Goal: Complete application form

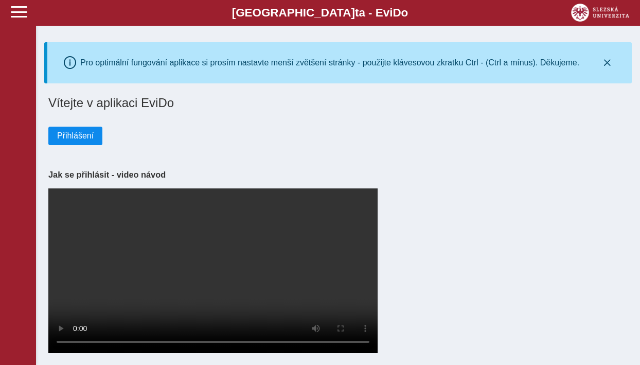
click at [87, 138] on span "Přihlášení" at bounding box center [75, 135] width 37 height 9
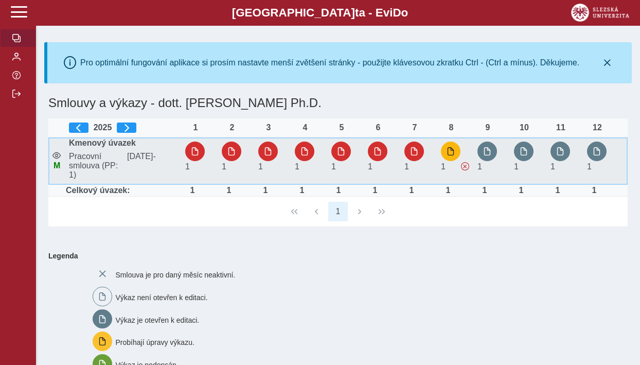
click at [448, 146] on button "button" at bounding box center [451, 152] width 20 height 20
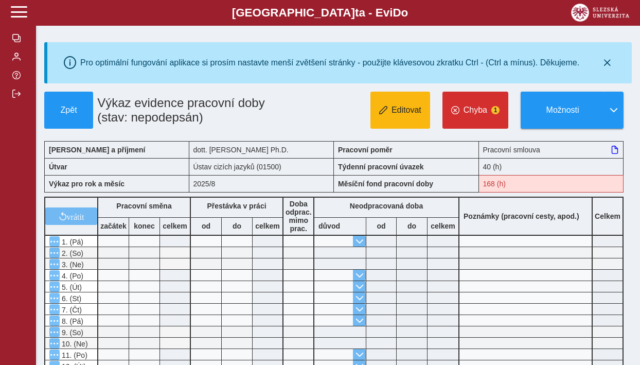
click at [407, 115] on button "Editovat" at bounding box center [401, 110] width 60 height 37
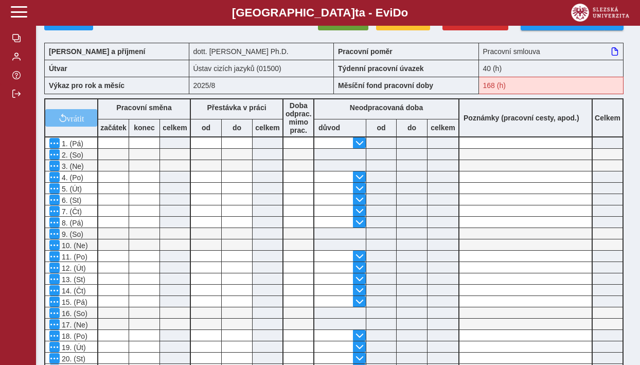
scroll to position [106, 0]
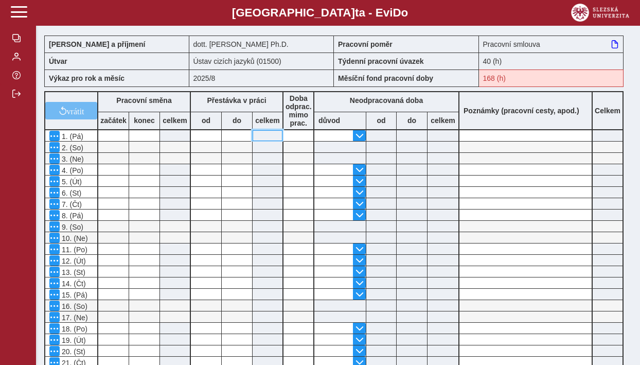
click at [270, 138] on input at bounding box center [268, 135] width 30 height 11
click at [263, 141] on input at bounding box center [268, 135] width 30 height 11
click at [294, 141] on input at bounding box center [299, 135] width 30 height 11
type input "*"
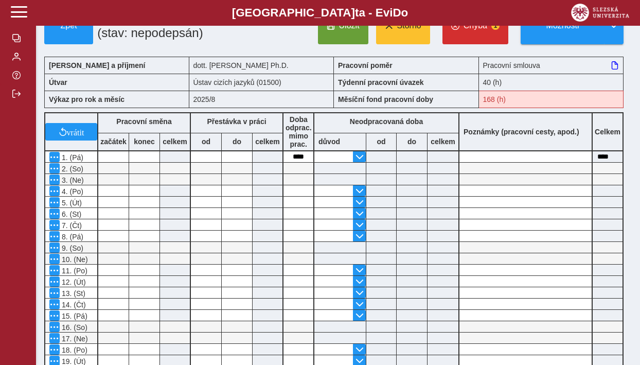
scroll to position [107, 0]
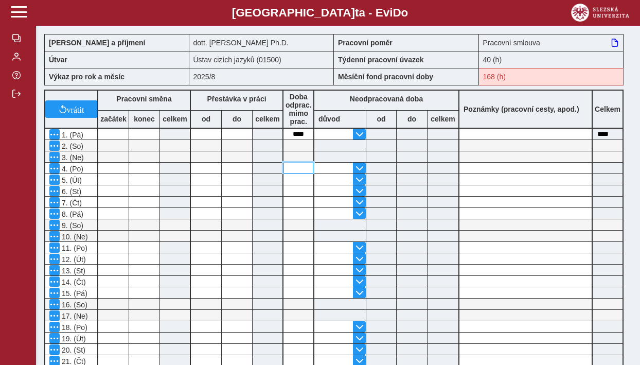
click at [292, 173] on input at bounding box center [299, 168] width 30 height 11
type input "*"
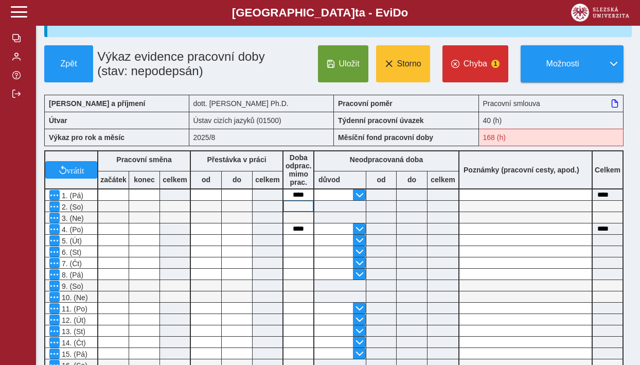
scroll to position [62, 0]
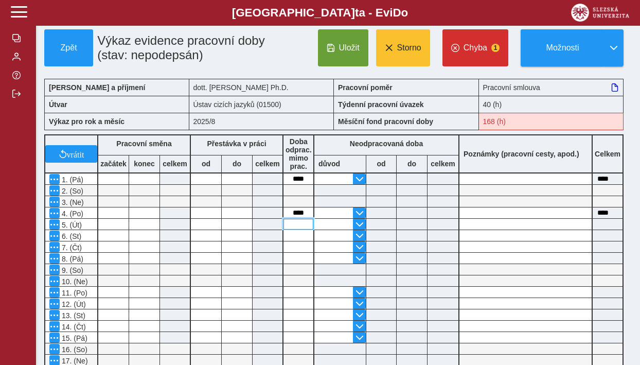
click at [301, 230] on input at bounding box center [299, 224] width 30 height 11
type input "*"
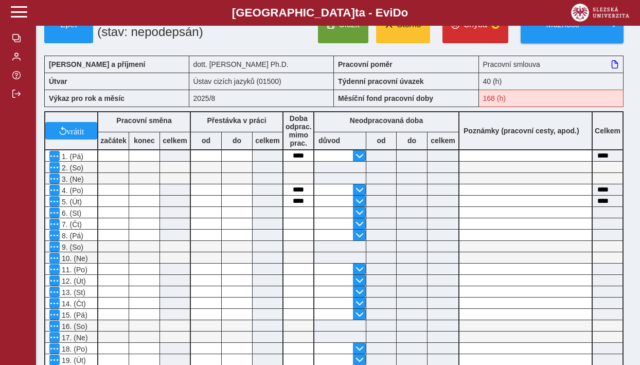
scroll to position [87, 0]
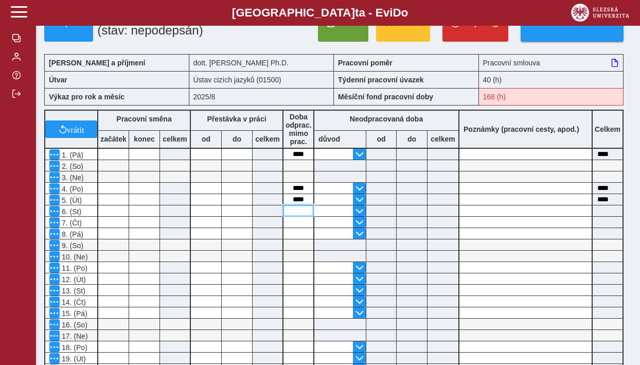
click at [297, 216] on input at bounding box center [299, 210] width 30 height 11
type input "*"
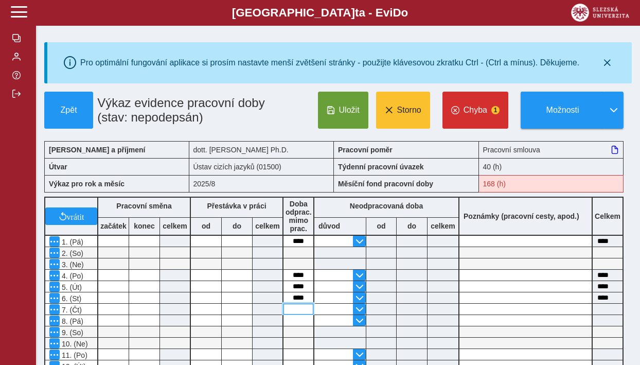
click at [292, 311] on input at bounding box center [299, 309] width 30 height 11
type input "*"
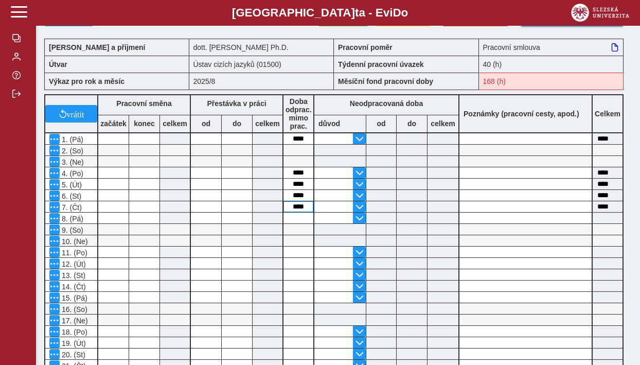
scroll to position [111, 0]
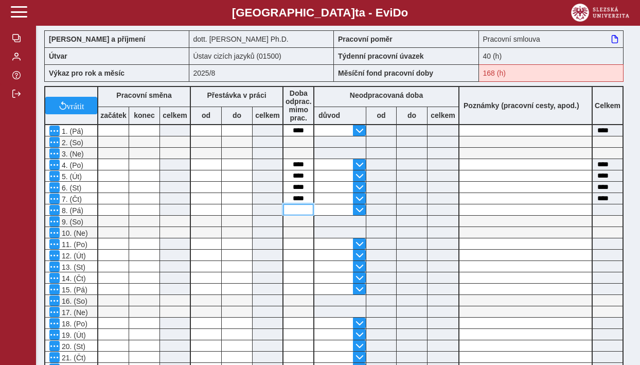
click at [293, 215] on input at bounding box center [299, 209] width 30 height 11
type input "*"
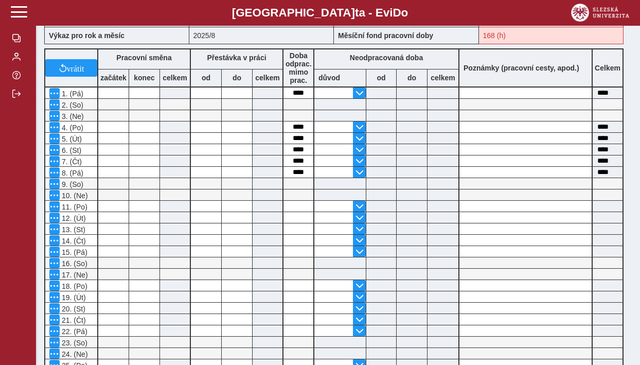
scroll to position [153, 0]
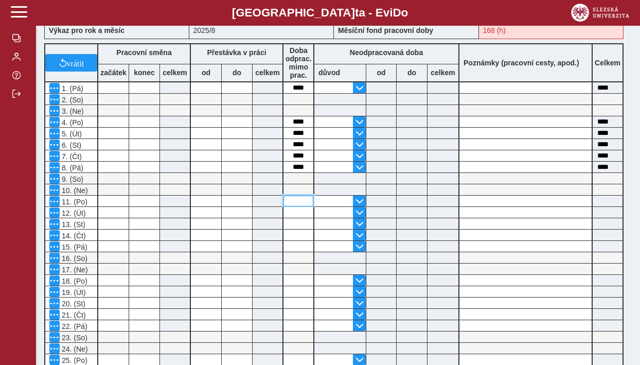
click at [293, 206] on input at bounding box center [299, 201] width 30 height 11
type input "*"
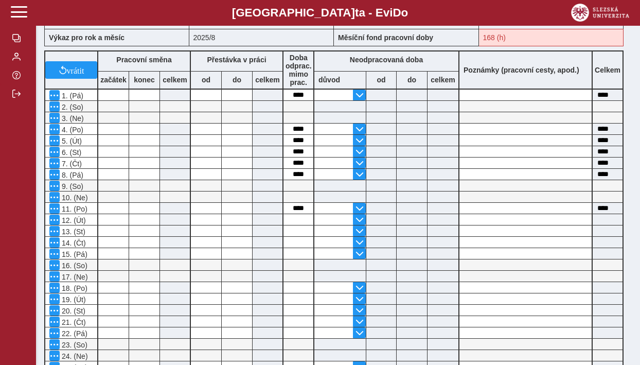
scroll to position [154, 0]
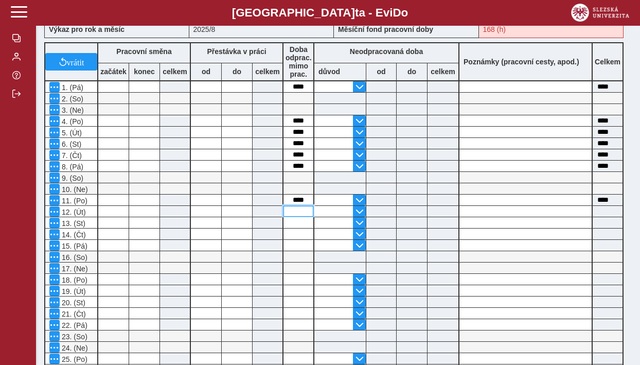
click at [296, 217] on input at bounding box center [299, 211] width 30 height 11
type input "*"
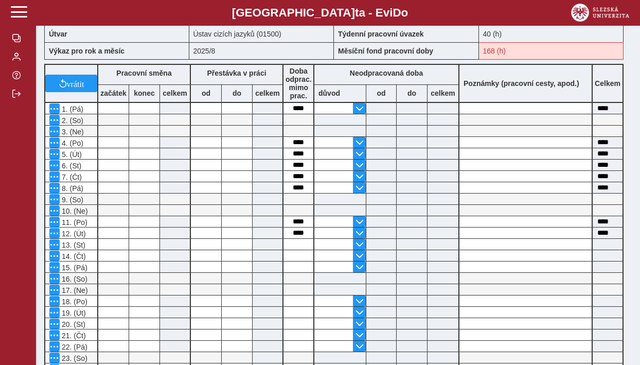
scroll to position [137, 0]
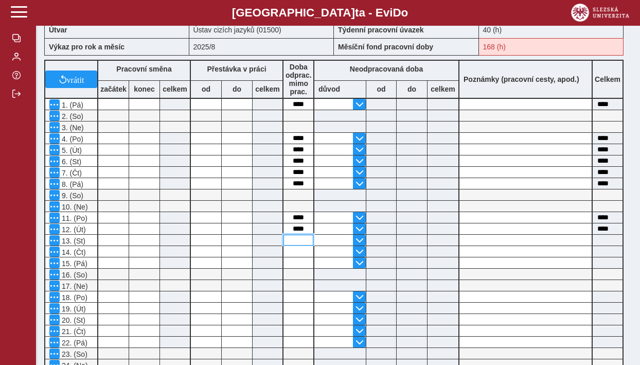
click at [296, 243] on input at bounding box center [299, 240] width 30 height 11
type input "*"
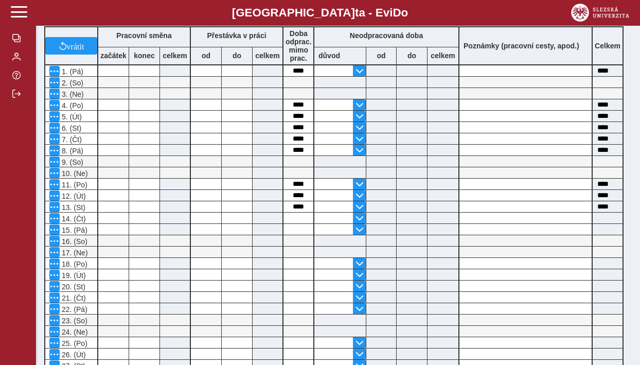
scroll to position [177, 0]
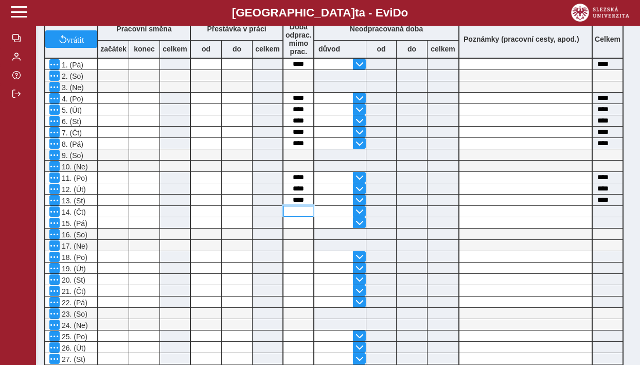
click at [293, 216] on input at bounding box center [299, 211] width 30 height 11
type input "*"
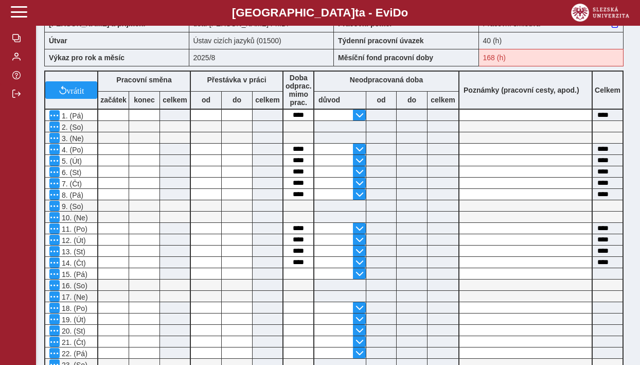
scroll to position [147, 0]
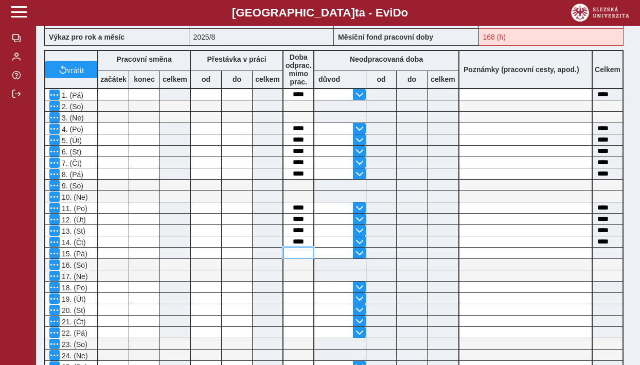
click at [294, 258] on input at bounding box center [299, 253] width 30 height 11
type input "*"
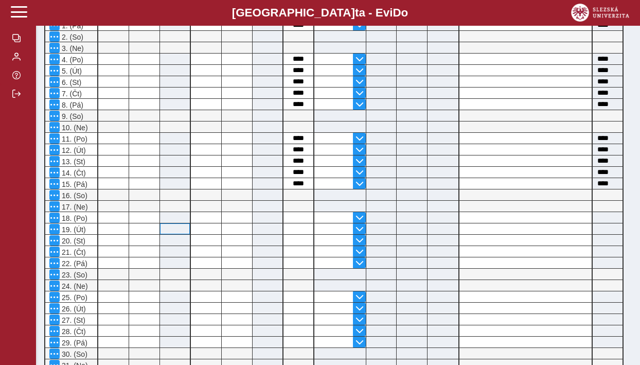
scroll to position [207, 0]
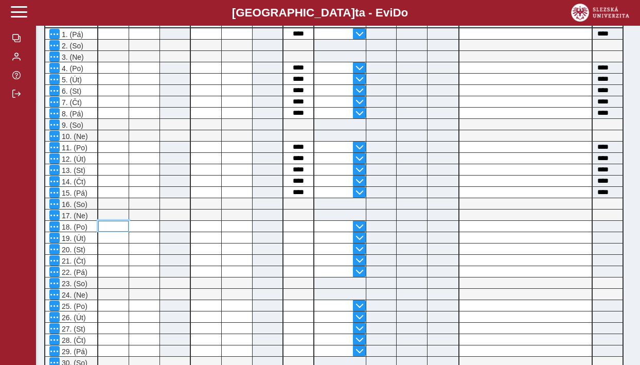
click at [115, 232] on input at bounding box center [113, 226] width 30 height 11
type input "*"
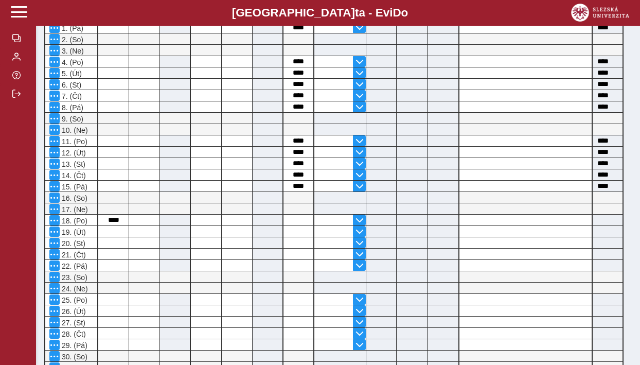
scroll to position [216, 0]
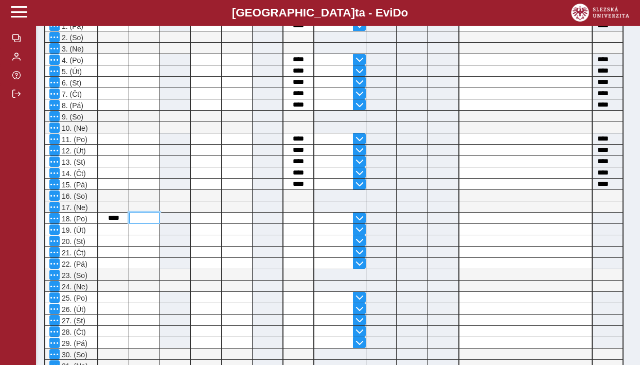
click at [143, 223] on input at bounding box center [144, 218] width 30 height 11
type input "**"
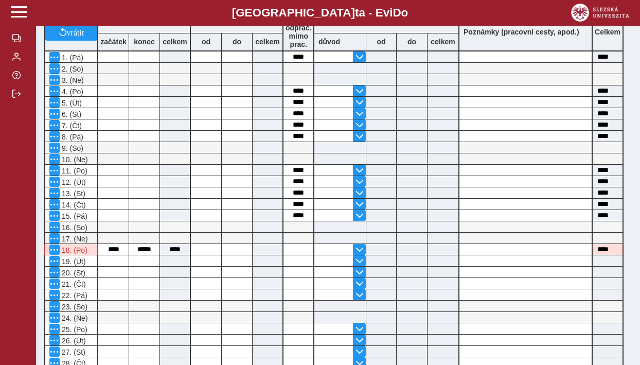
scroll to position [193, 0]
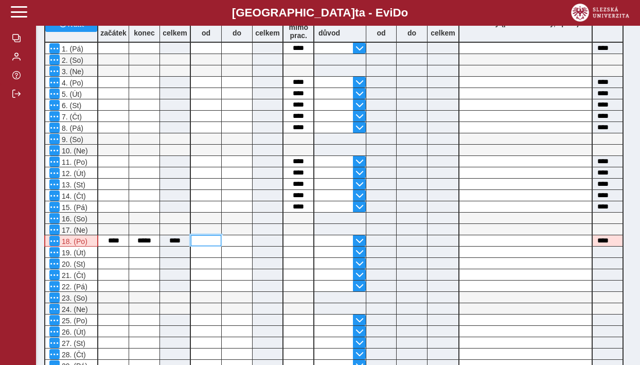
click at [206, 245] on input at bounding box center [206, 240] width 30 height 11
type input "**"
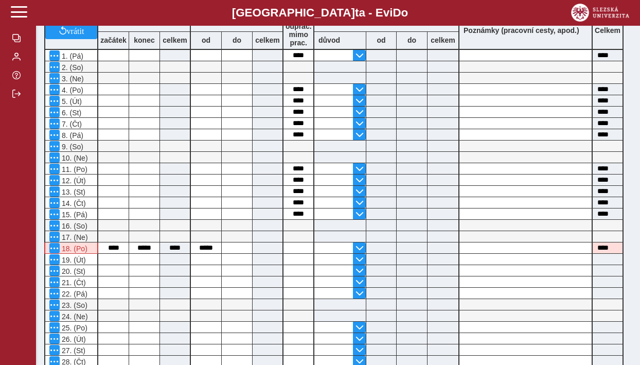
scroll to position [187, 0]
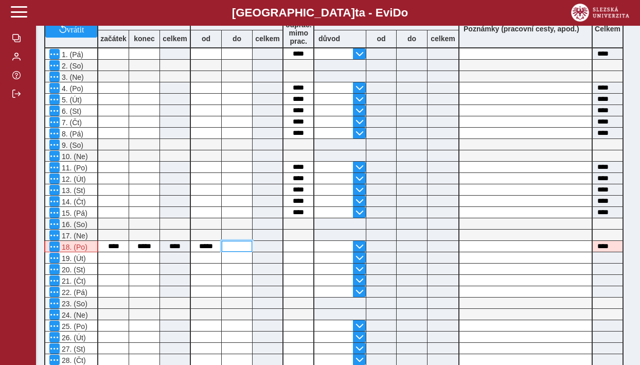
click at [233, 251] on input at bounding box center [237, 246] width 30 height 11
type input "**"
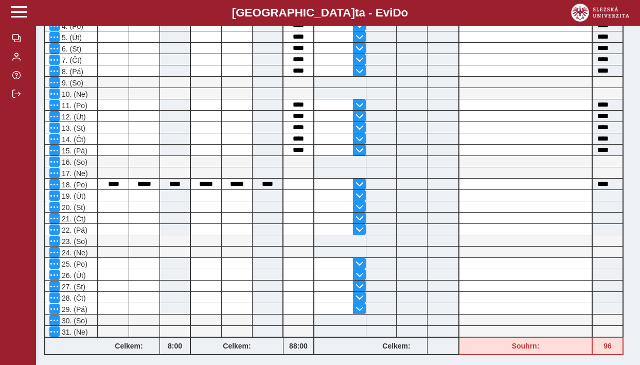
scroll to position [250, 0]
drag, startPoint x: 102, startPoint y: 189, endPoint x: 206, endPoint y: 187, distance: 103.5
click at [206, 187] on div "vrátit Pracovní směna začátek konec celkem Přestávka v práci od do celkem Doba …" at bounding box center [334, 150] width 588 height 416
click at [107, 200] on input at bounding box center [113, 194] width 30 height 11
type input "*"
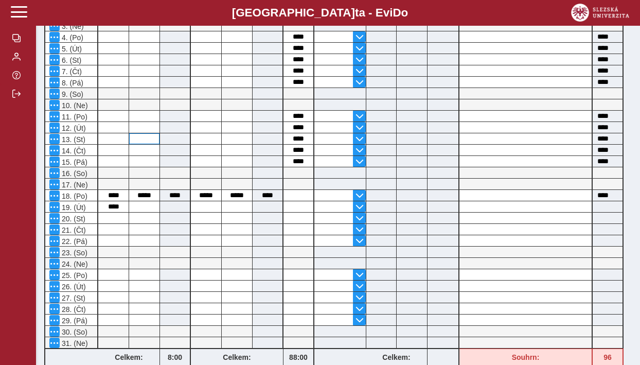
scroll to position [256, 0]
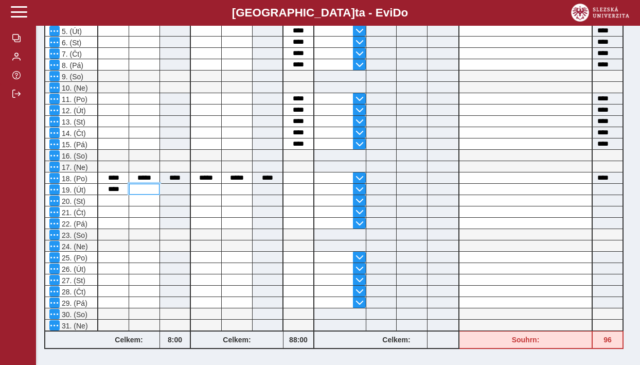
click at [145, 195] on input at bounding box center [144, 189] width 30 height 11
type input "**"
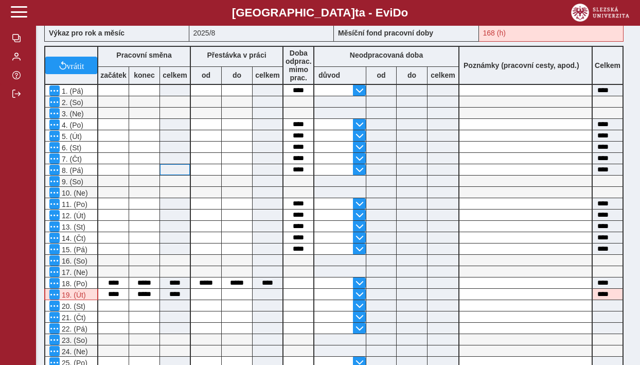
scroll to position [204, 0]
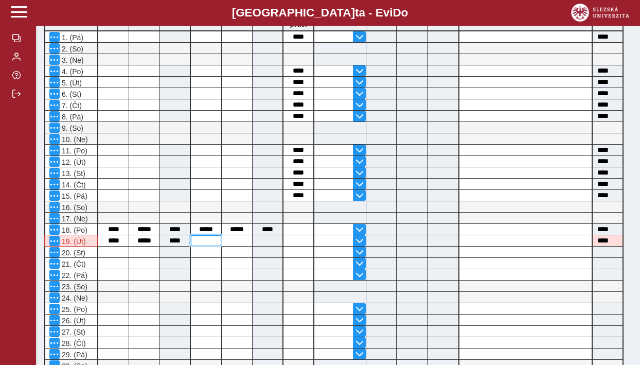
click at [209, 246] on input at bounding box center [206, 240] width 30 height 11
type input "**"
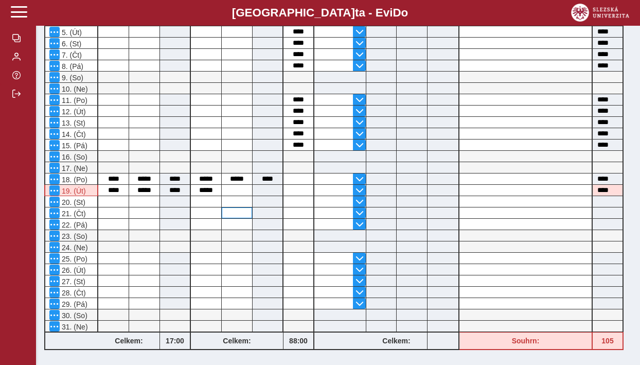
scroll to position [256, 0]
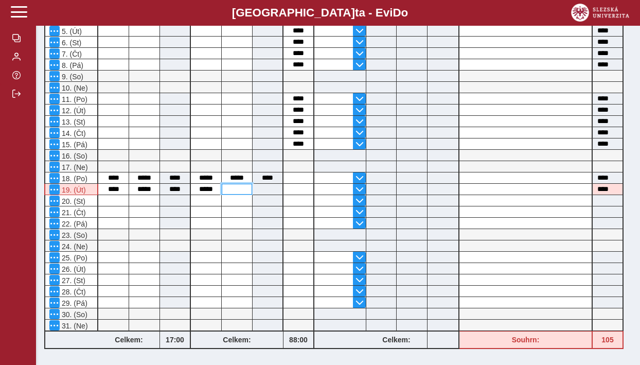
click at [235, 194] on input at bounding box center [237, 189] width 30 height 11
type input "**"
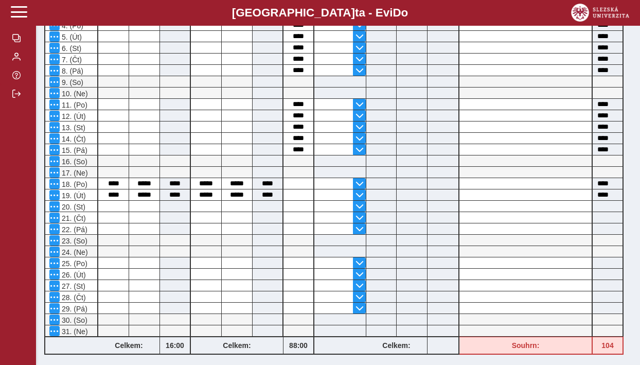
scroll to position [259, 0]
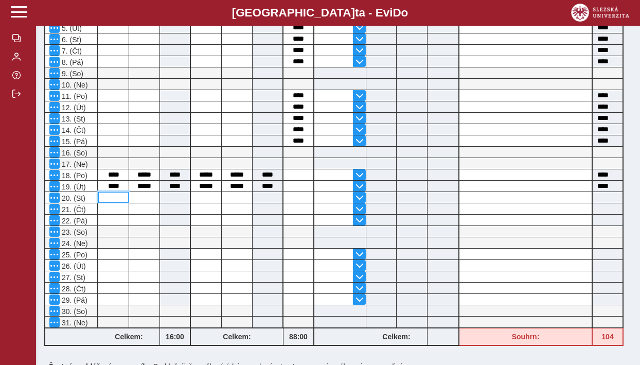
click at [115, 202] on input at bounding box center [113, 197] width 30 height 11
type input "*"
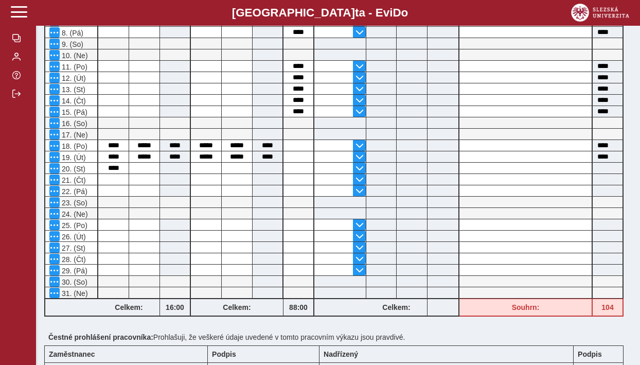
scroll to position [303, 0]
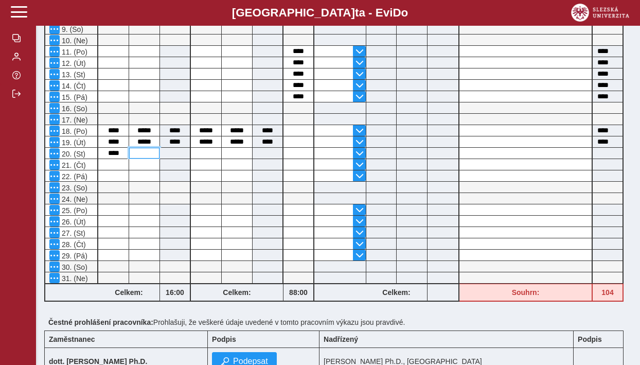
click at [143, 159] on input at bounding box center [144, 153] width 30 height 11
type input "**"
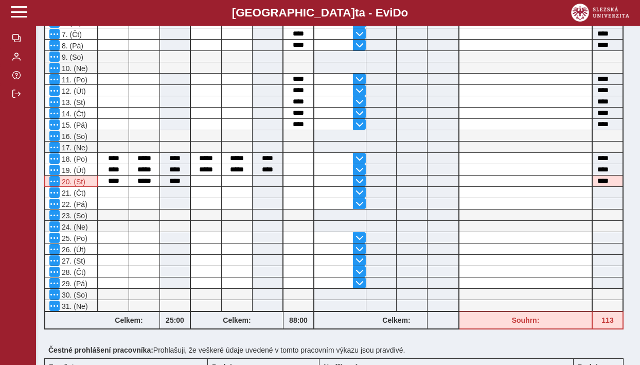
scroll to position [294, 0]
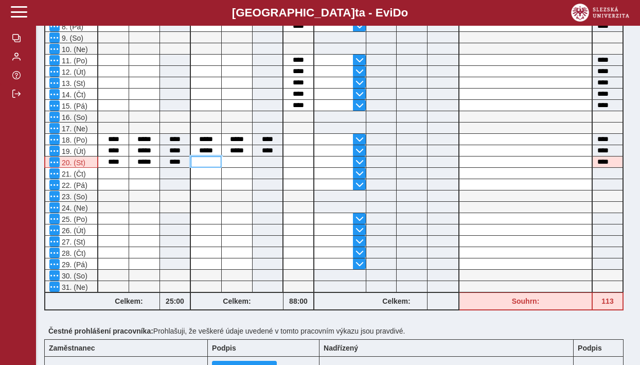
click at [207, 165] on input at bounding box center [206, 161] width 30 height 11
type input "**"
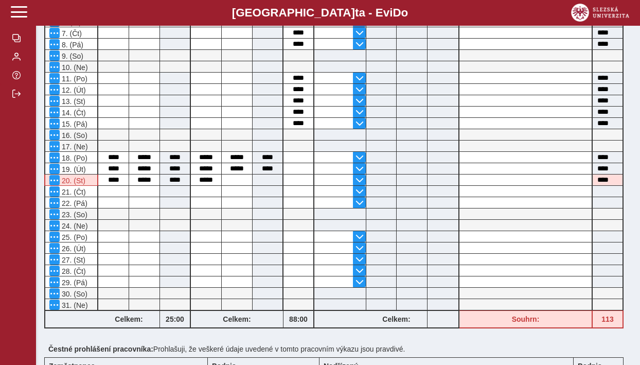
scroll to position [278, 0]
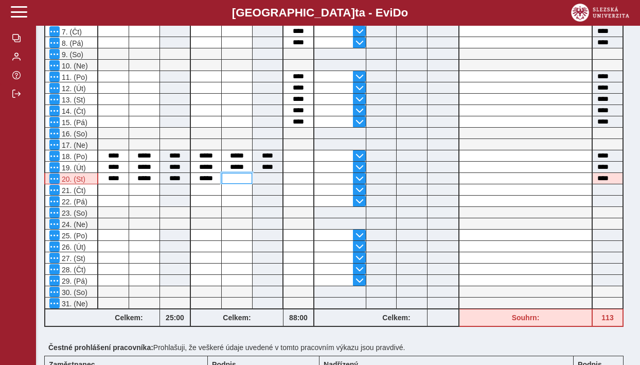
click at [239, 182] on input at bounding box center [237, 178] width 30 height 11
type input "**"
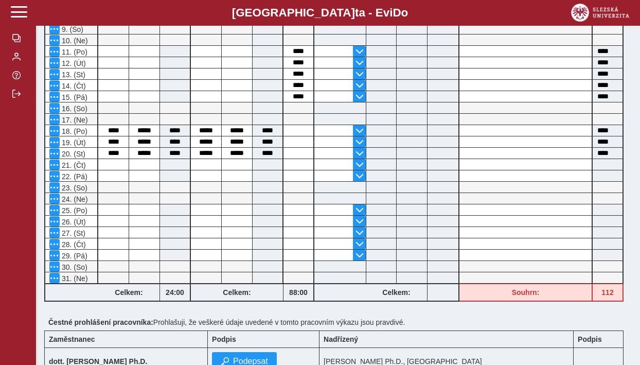
scroll to position [308, 0]
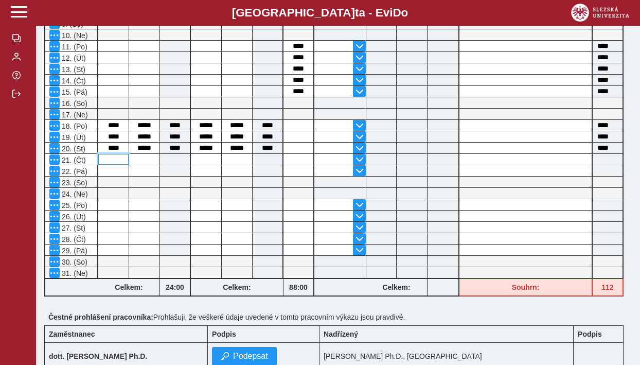
click at [113, 163] on input at bounding box center [113, 159] width 30 height 11
type input "*"
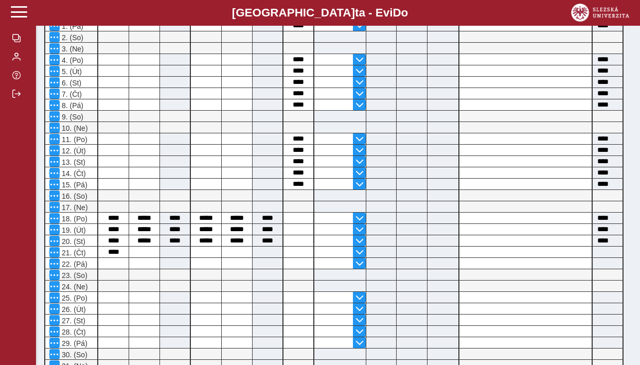
scroll to position [223, 0]
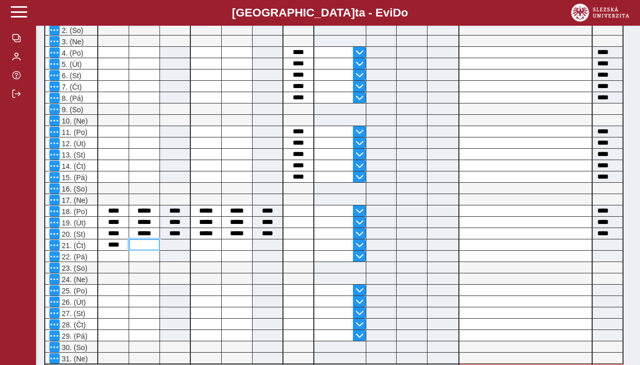
click at [153, 249] on input at bounding box center [144, 244] width 30 height 11
type input "**"
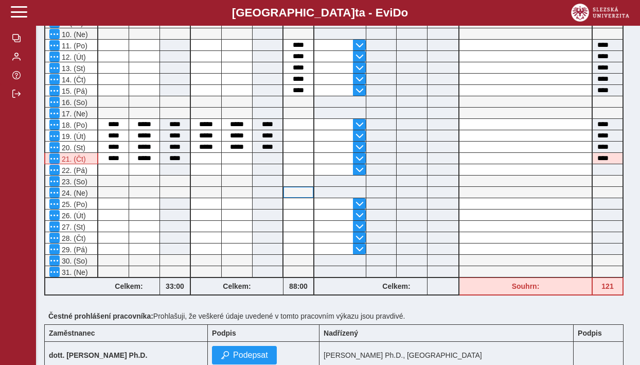
scroll to position [322, 0]
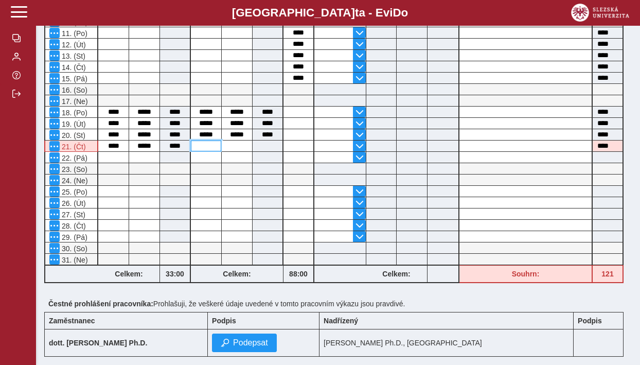
click at [210, 151] on input at bounding box center [206, 146] width 30 height 11
type input "**"
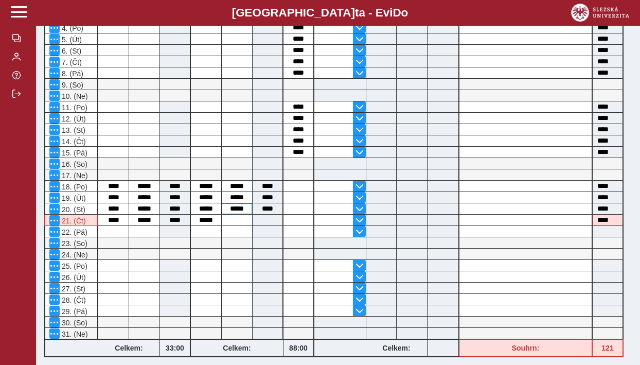
scroll to position [249, 0]
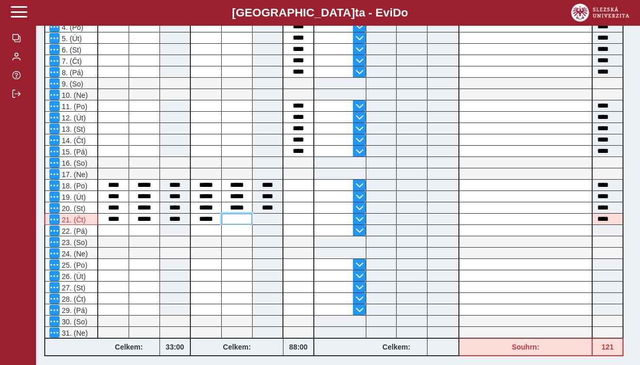
click at [240, 222] on input at bounding box center [237, 219] width 30 height 11
type input "**"
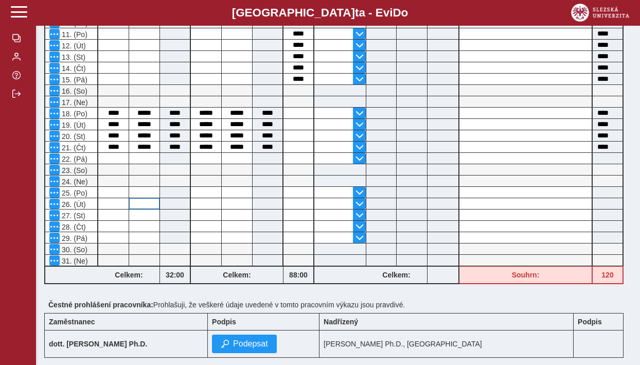
scroll to position [325, 0]
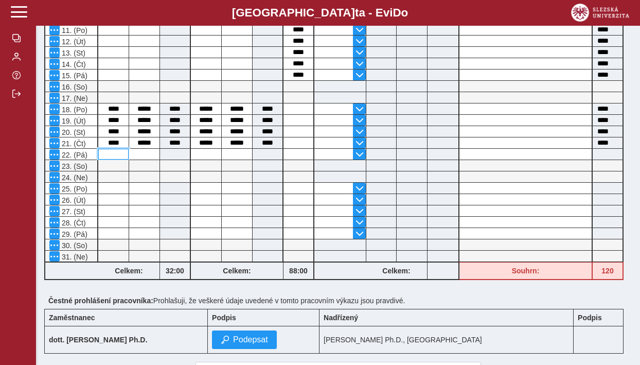
click at [112, 157] on input at bounding box center [113, 154] width 30 height 11
type input "*"
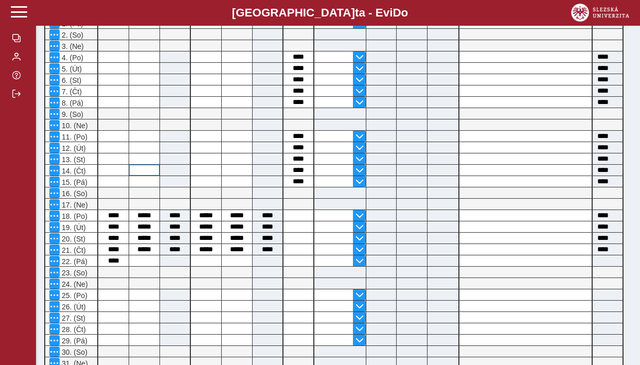
scroll to position [222, 0]
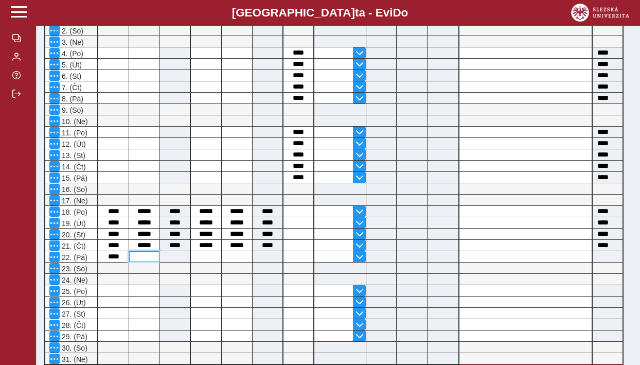
click at [144, 262] on input at bounding box center [144, 256] width 30 height 11
type input "**"
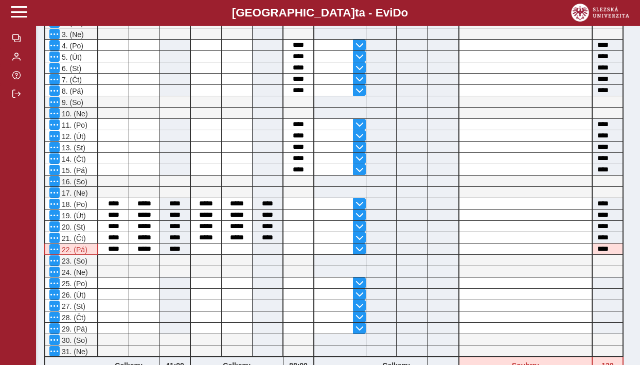
scroll to position [233, 0]
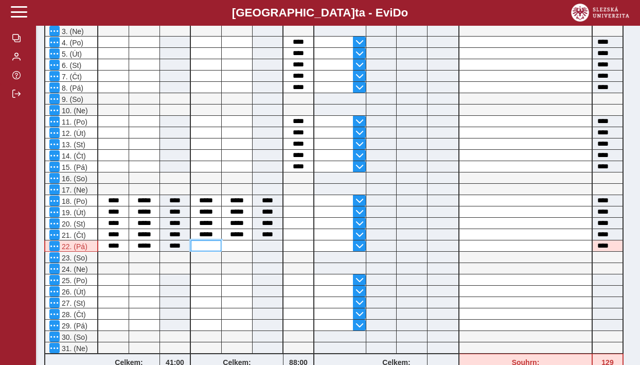
click at [206, 249] on input at bounding box center [206, 245] width 30 height 11
type input "**"
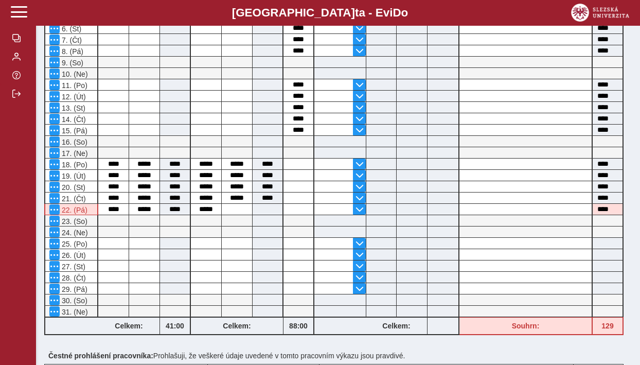
scroll to position [272, 0]
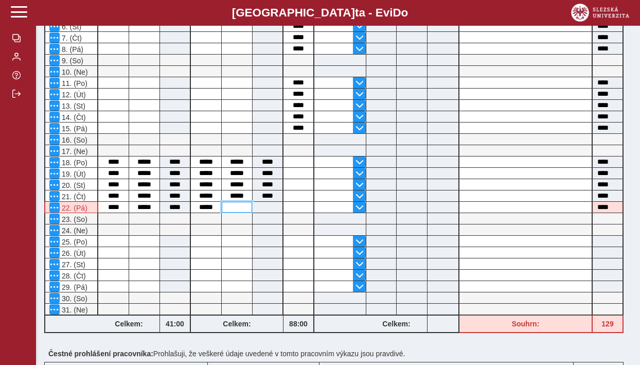
click at [239, 213] on input at bounding box center [237, 207] width 30 height 11
type input "**"
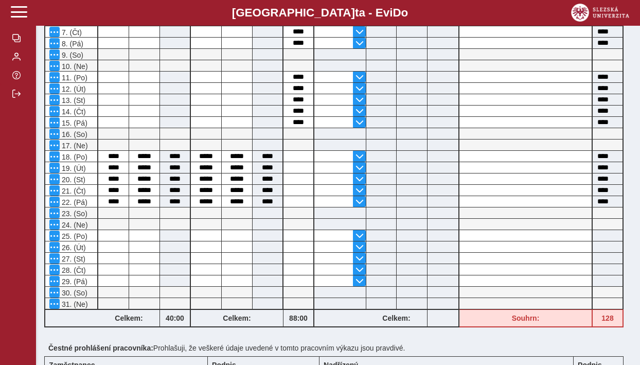
scroll to position [278, 0]
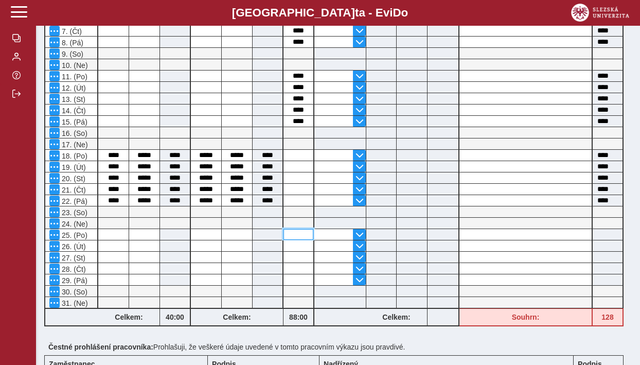
click at [297, 239] on input at bounding box center [299, 234] width 30 height 11
type input "*"
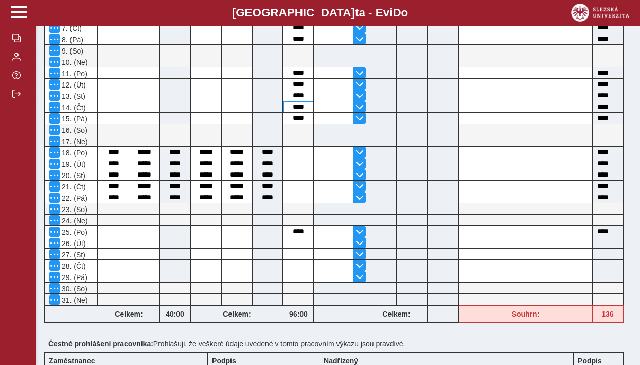
scroll to position [283, 0]
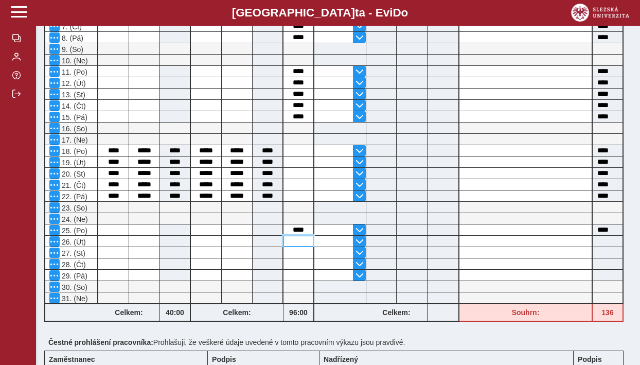
click at [295, 242] on input at bounding box center [299, 241] width 30 height 11
type input "*"
click at [301, 258] on input at bounding box center [299, 252] width 30 height 11
type input "*"
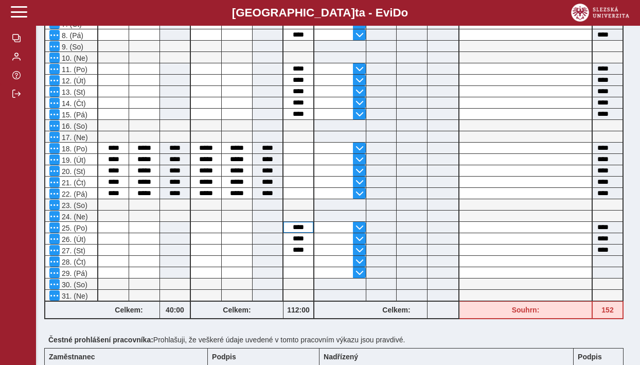
scroll to position [292, 0]
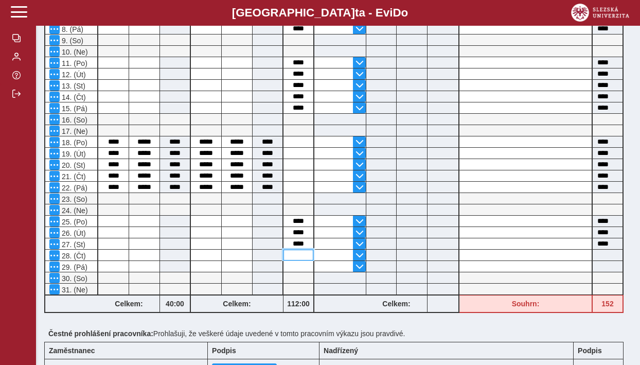
click at [300, 260] on input at bounding box center [299, 255] width 30 height 11
type input "*"
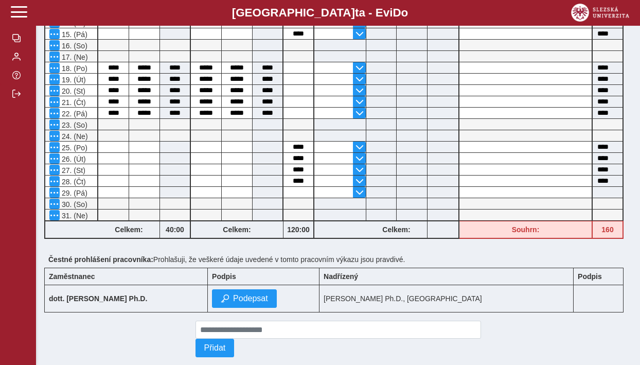
scroll to position [374, 0]
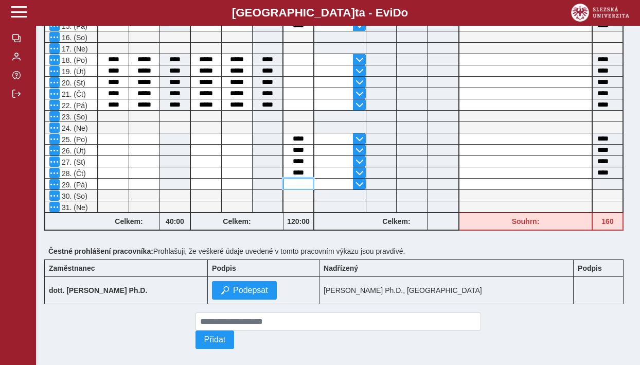
click at [297, 189] on input at bounding box center [299, 184] width 30 height 11
type input "*"
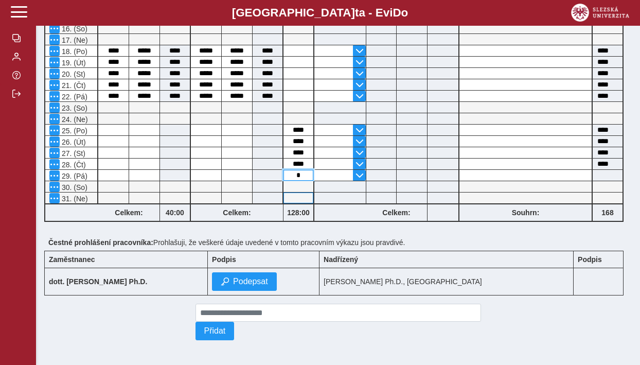
scroll to position [390, 0]
click at [307, 171] on input "*" at bounding box center [299, 175] width 30 height 11
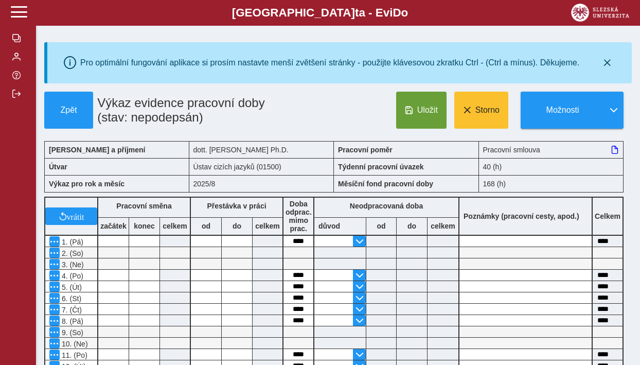
scroll to position [0, 0]
click at [412, 117] on button "Uložit" at bounding box center [421, 110] width 50 height 37
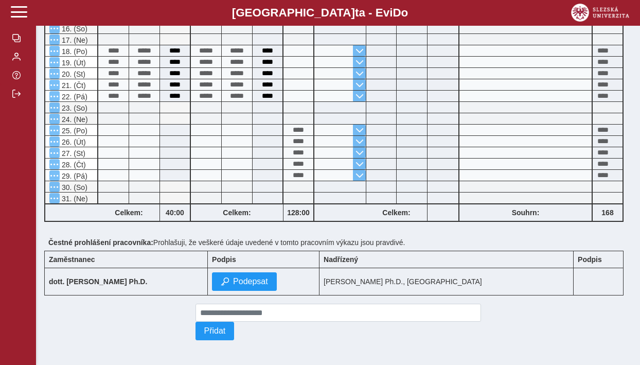
scroll to position [390, 0]
click at [268, 285] on span "Podepsat" at bounding box center [250, 281] width 35 height 9
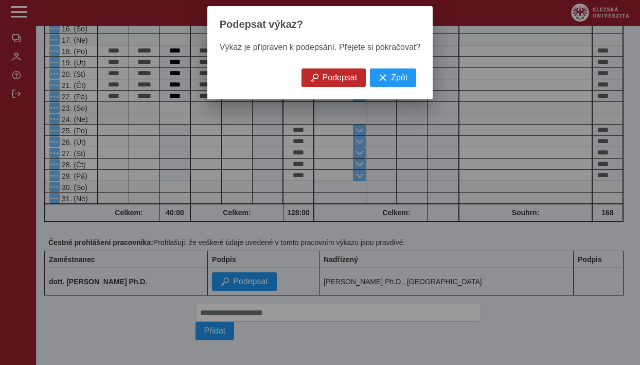
click at [320, 79] on button "Podepsat" at bounding box center [334, 77] width 65 height 19
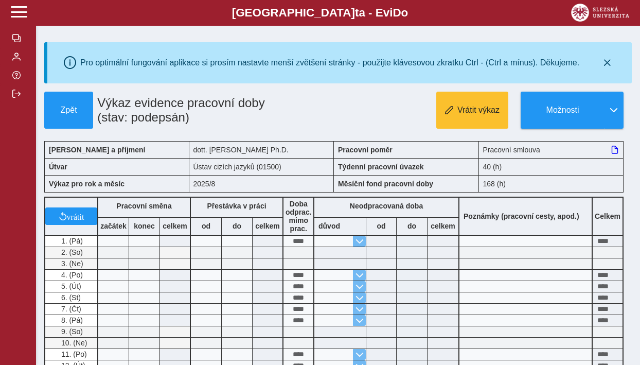
scroll to position [0, 0]
click at [21, 49] on button "button" at bounding box center [18, 56] width 36 height 19
